Goal: Information Seeking & Learning: Learn about a topic

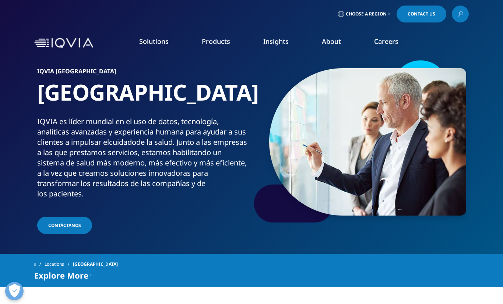
click at [378, 17] on link "Choose a Region" at bounding box center [364, 14] width 55 height 17
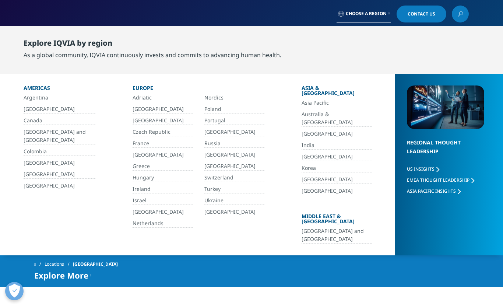
click at [207, 167] on link "[GEOGRAPHIC_DATA]" at bounding box center [235, 166] width 60 height 8
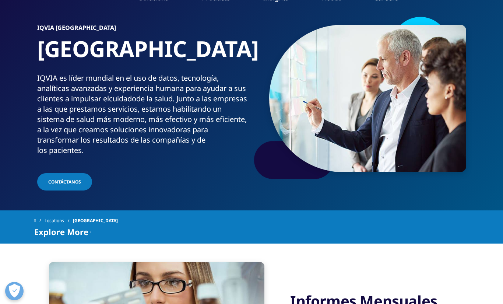
scroll to position [3, 0]
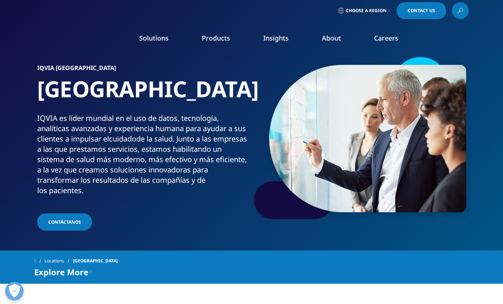
click at [462, 9] on icon at bounding box center [461, 11] width 6 height 10
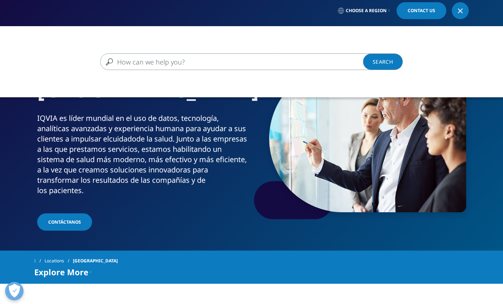
click at [269, 63] on input "Buscar" at bounding box center [241, 61] width 282 height 17
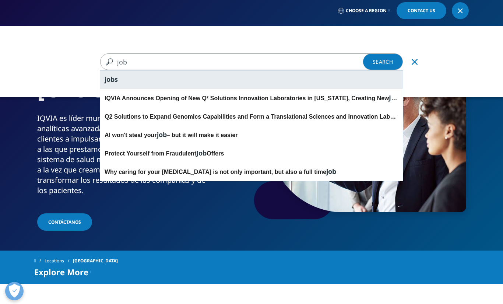
type input "job"
click at [252, 87] on div "job s" at bounding box center [251, 79] width 303 height 18
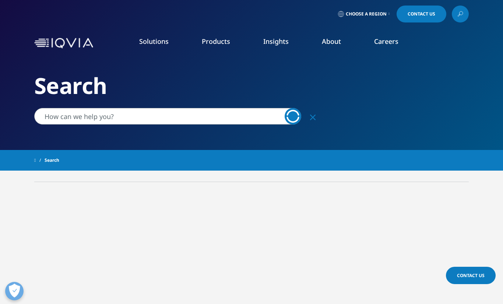
type input "jobs"
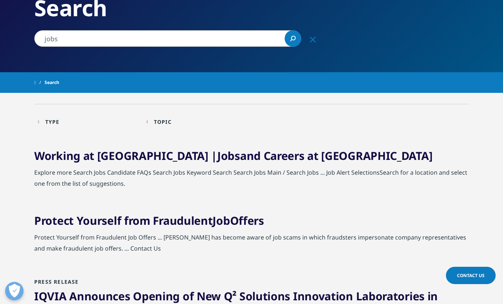
scroll to position [84, 0]
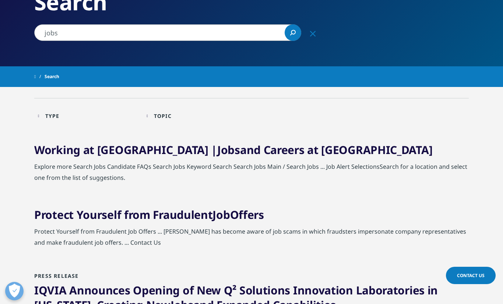
click at [234, 143] on link "Working at IQVIA | Jobs and Careers at IQVIA" at bounding box center [233, 149] width 398 height 15
